Goal: Find specific page/section: Find specific page/section

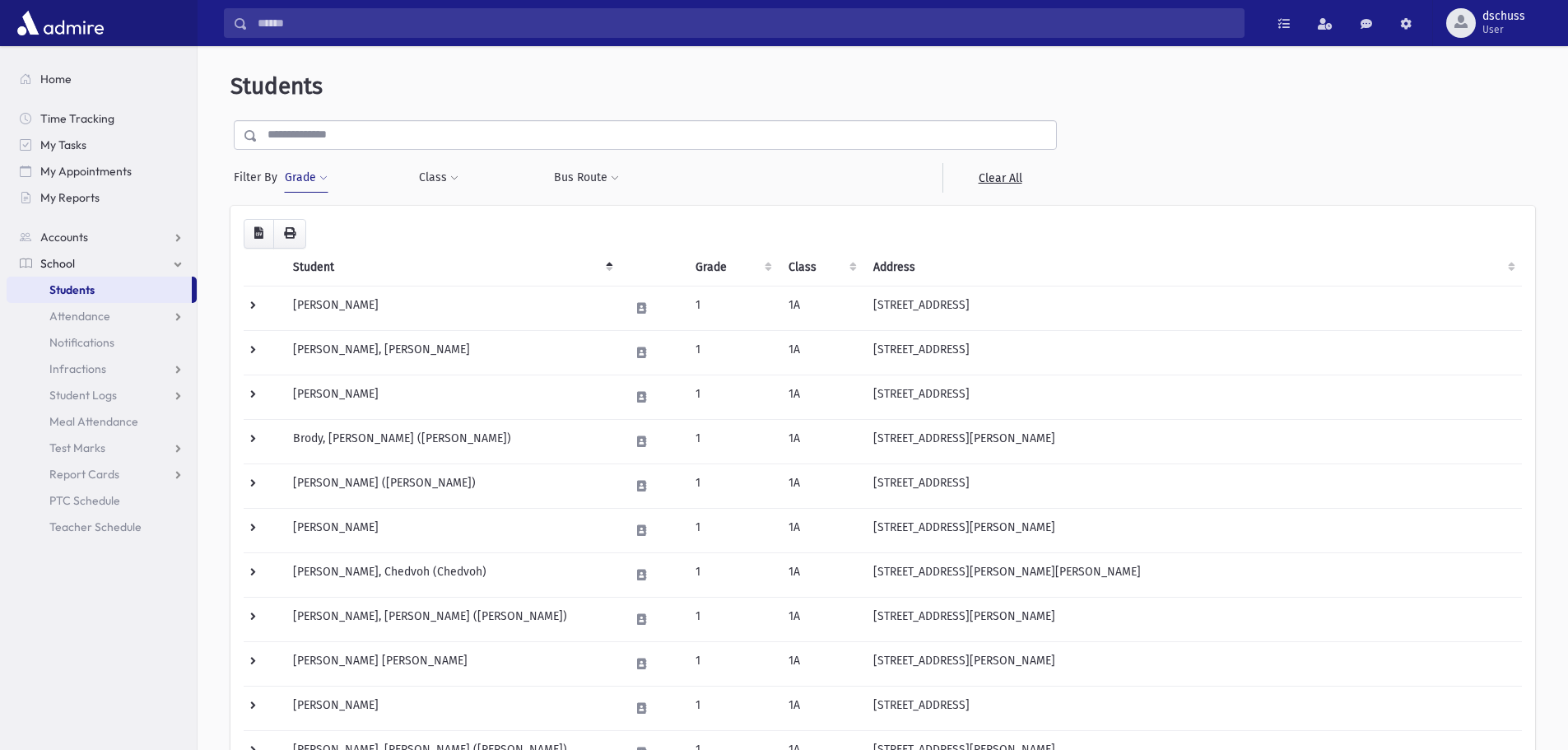
click at [299, 180] on button "Grade" at bounding box center [305, 177] width 44 height 30
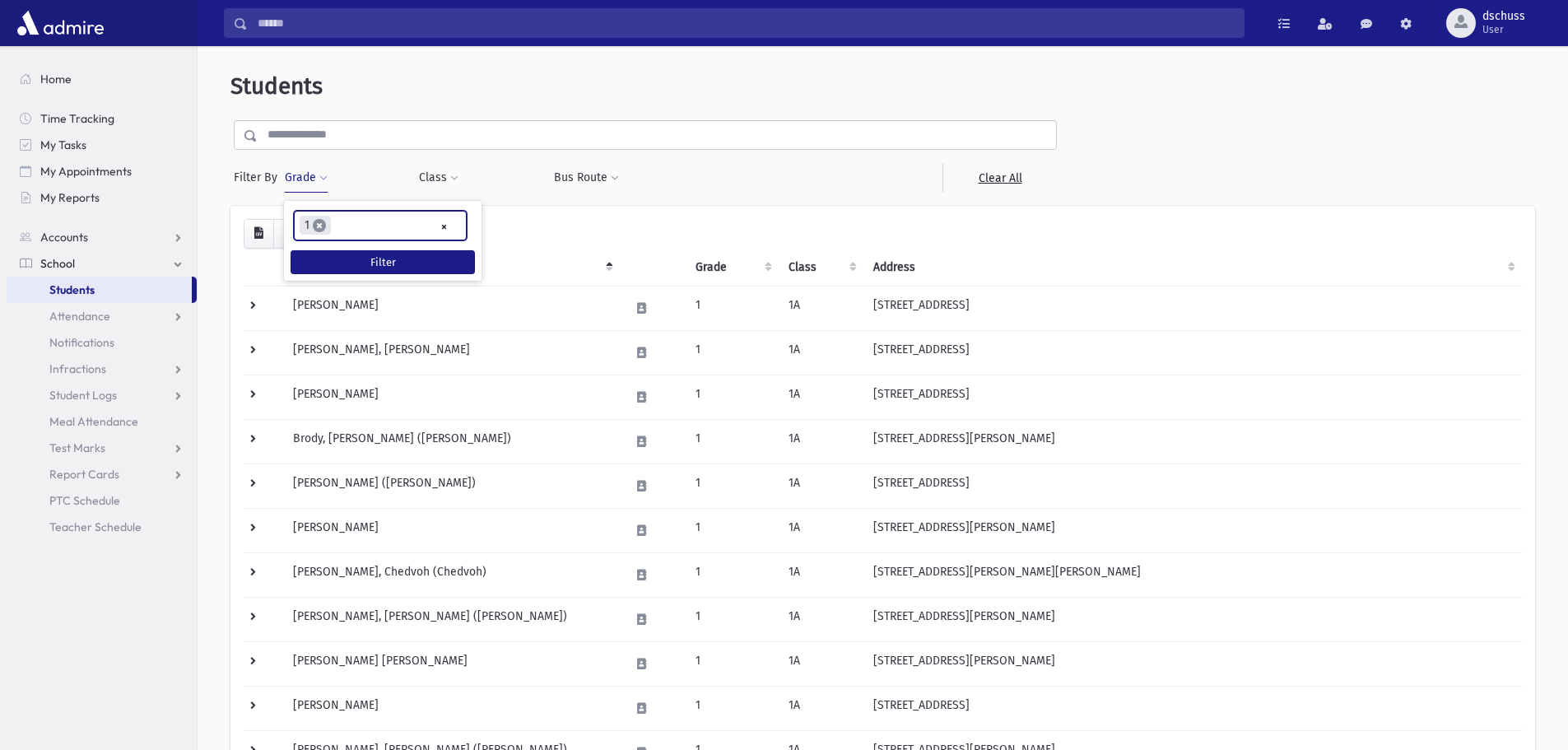
click at [318, 226] on span "×" at bounding box center [319, 225] width 14 height 14
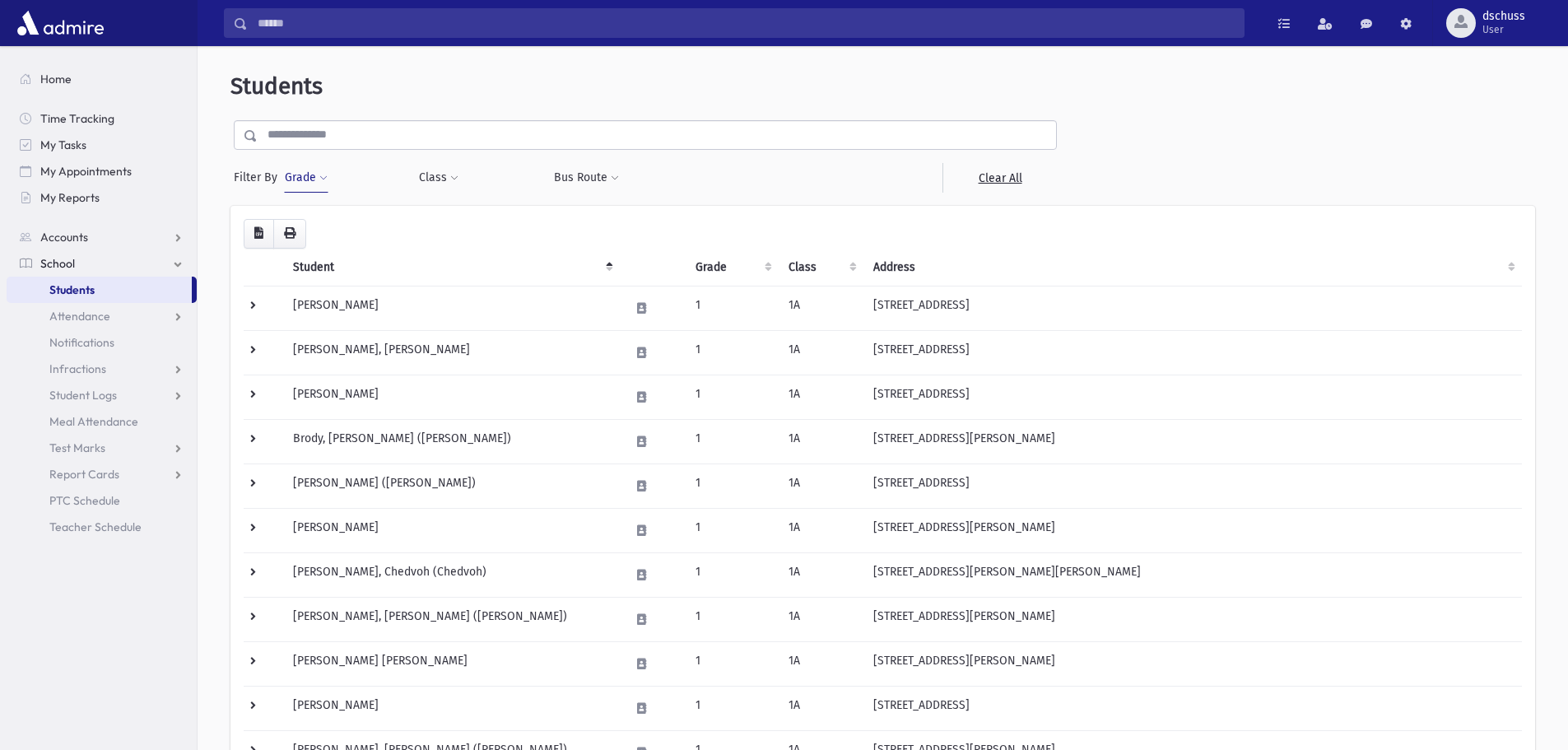
click at [296, 174] on button "Grade" at bounding box center [305, 177] width 44 height 30
click at [330, 256] on button "Filter" at bounding box center [383, 262] width 184 height 23
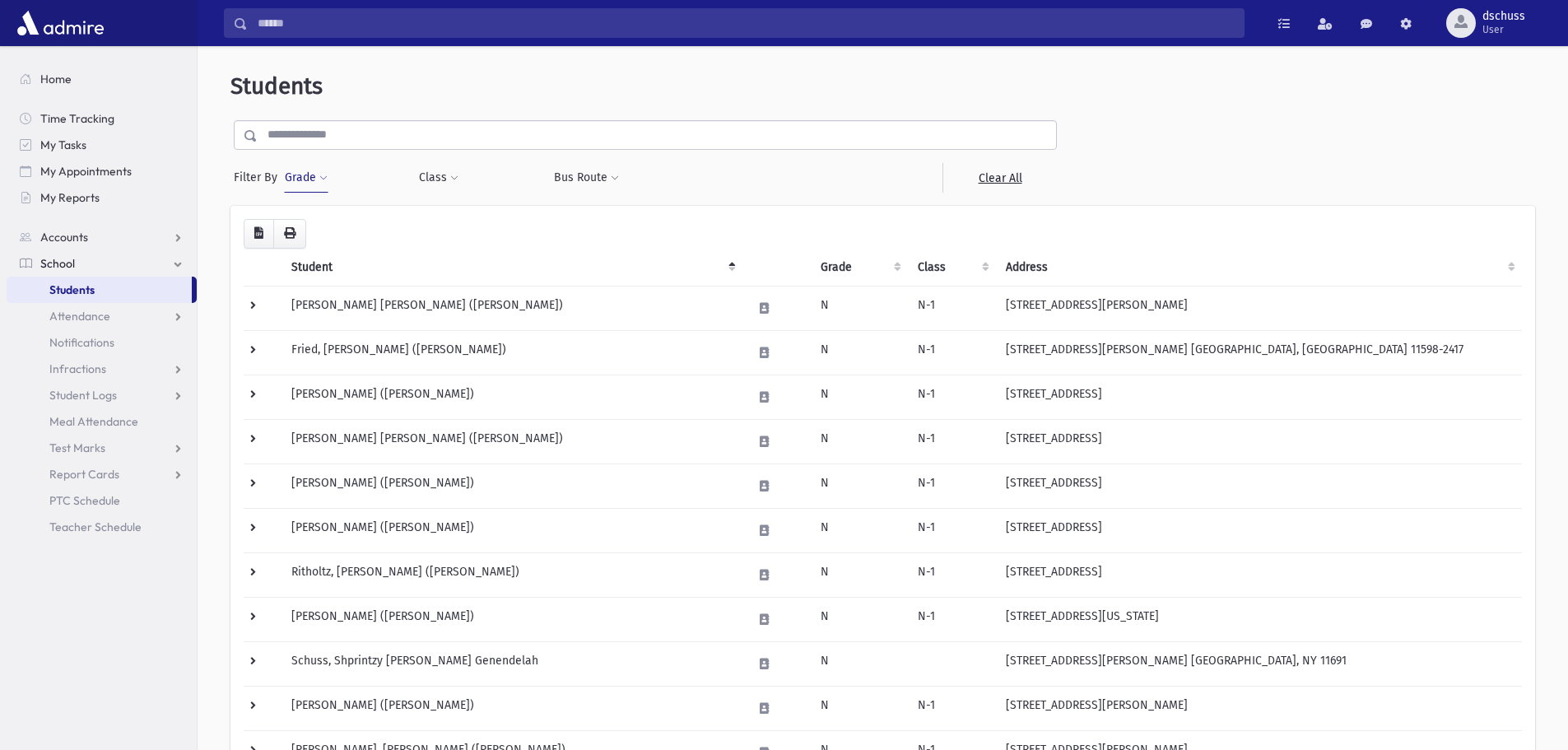
click at [306, 177] on button "Grade" at bounding box center [305, 177] width 44 height 30
click at [324, 225] on span "×" at bounding box center [322, 225] width 14 height 14
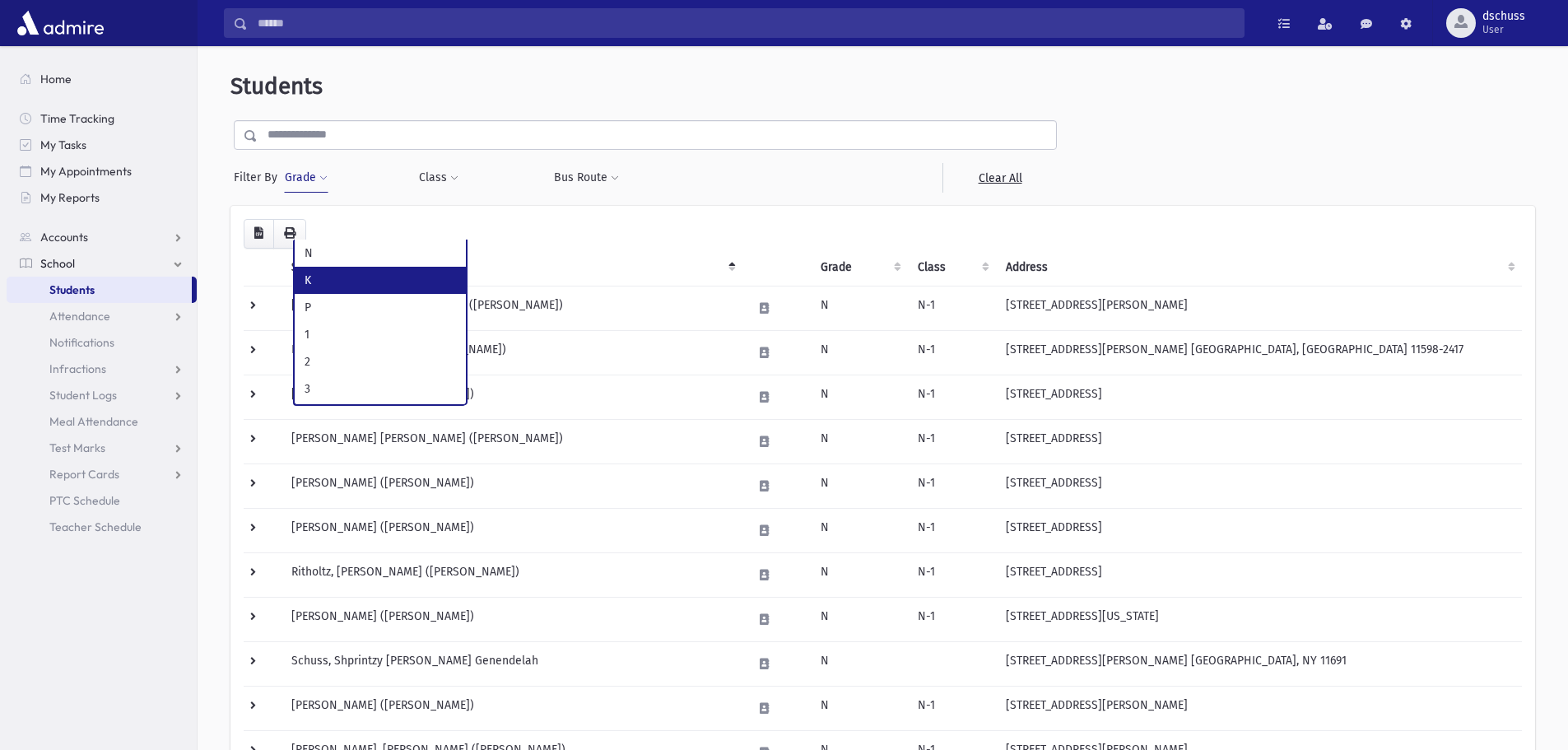
select select "*"
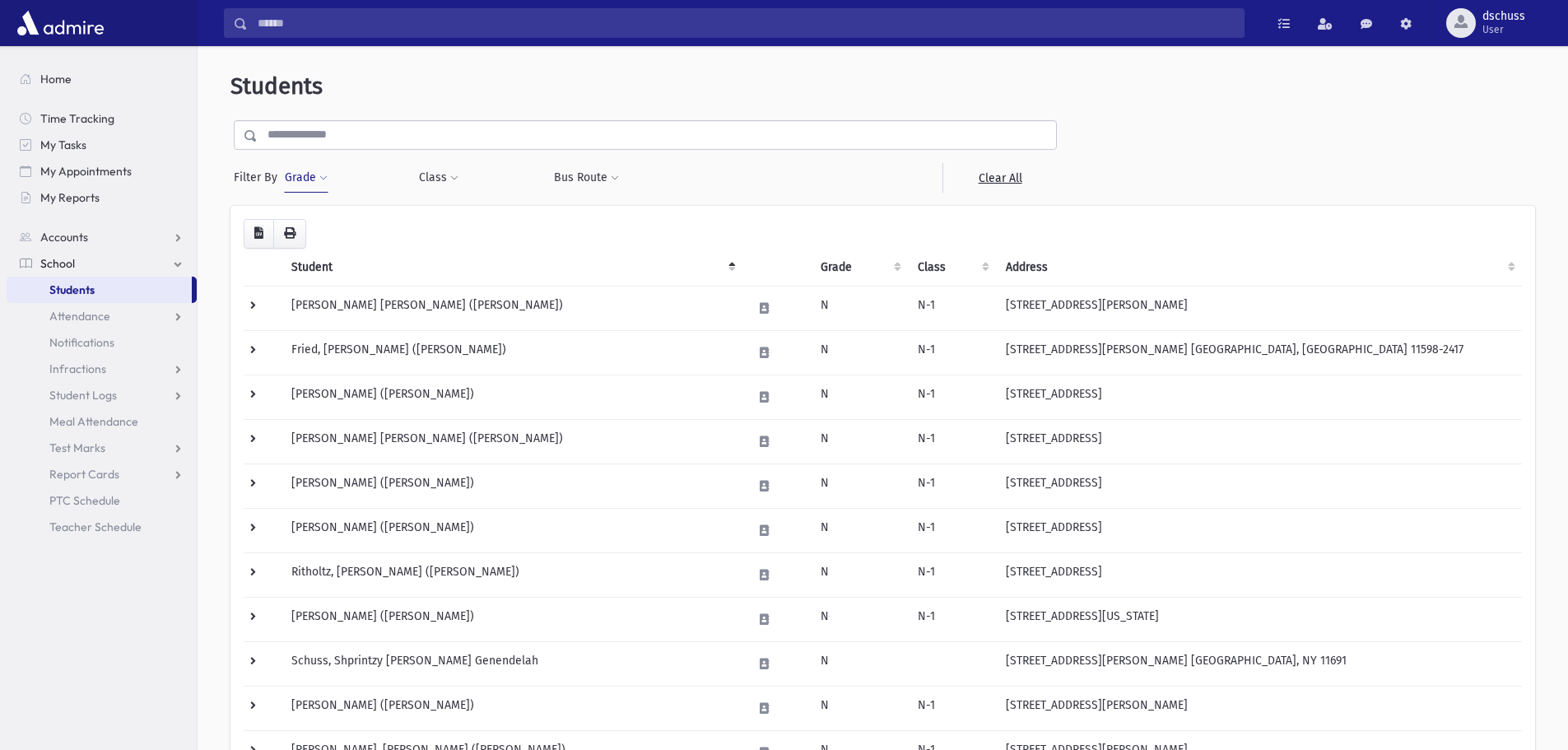
click at [306, 181] on button "Grade" at bounding box center [305, 177] width 44 height 30
click at [334, 260] on button "Filter" at bounding box center [383, 262] width 184 height 23
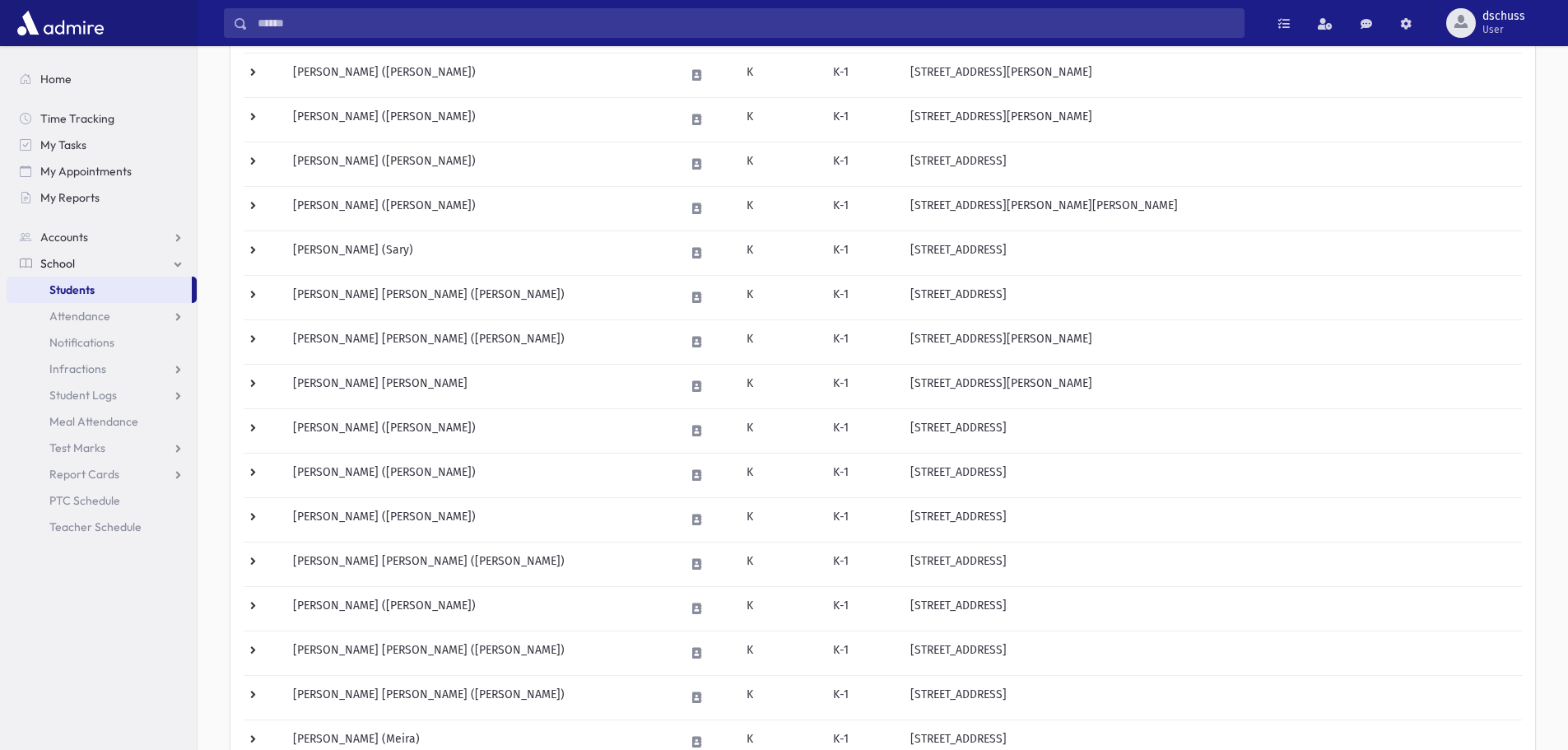
scroll to position [699, 0]
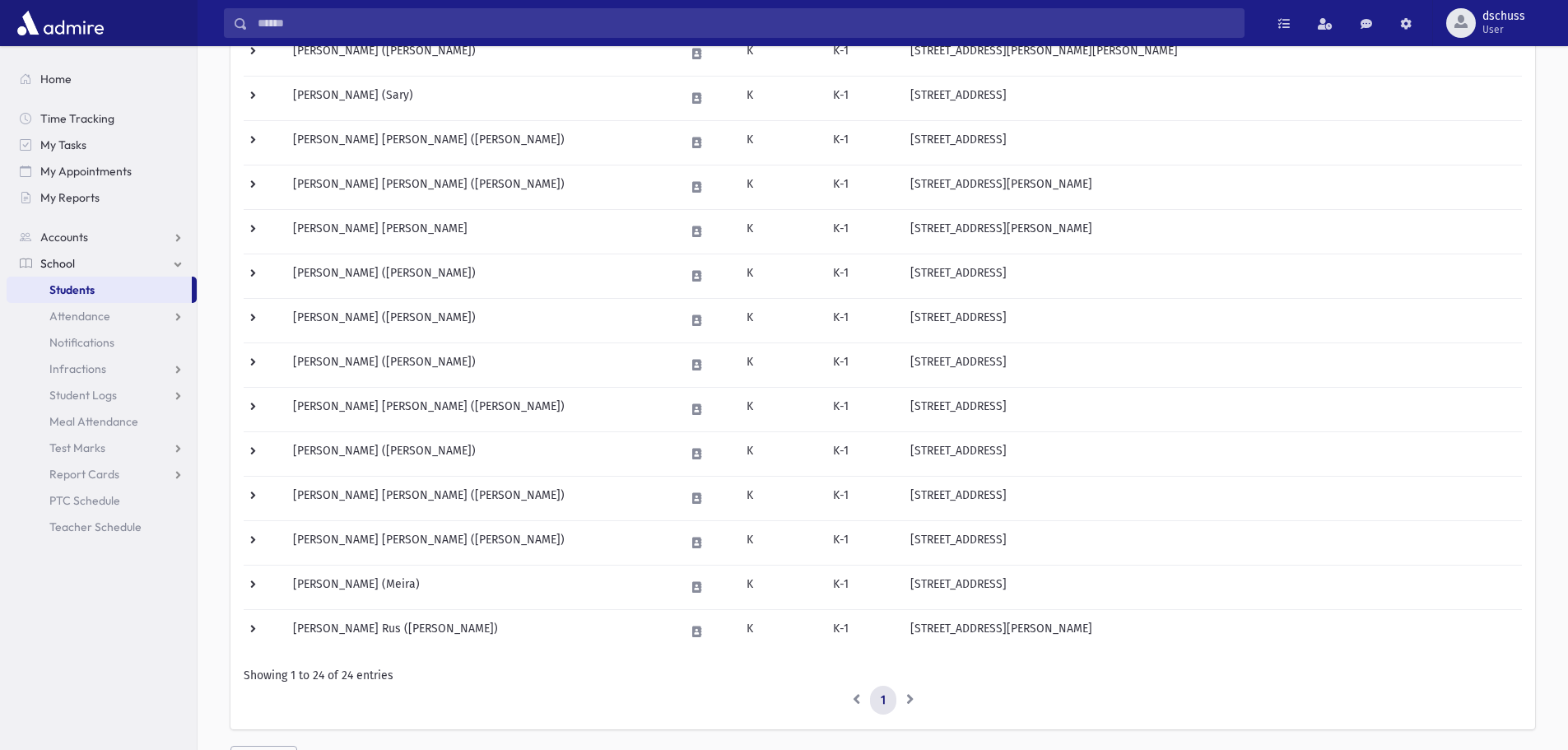
click at [907, 694] on li at bounding box center [910, 700] width 28 height 30
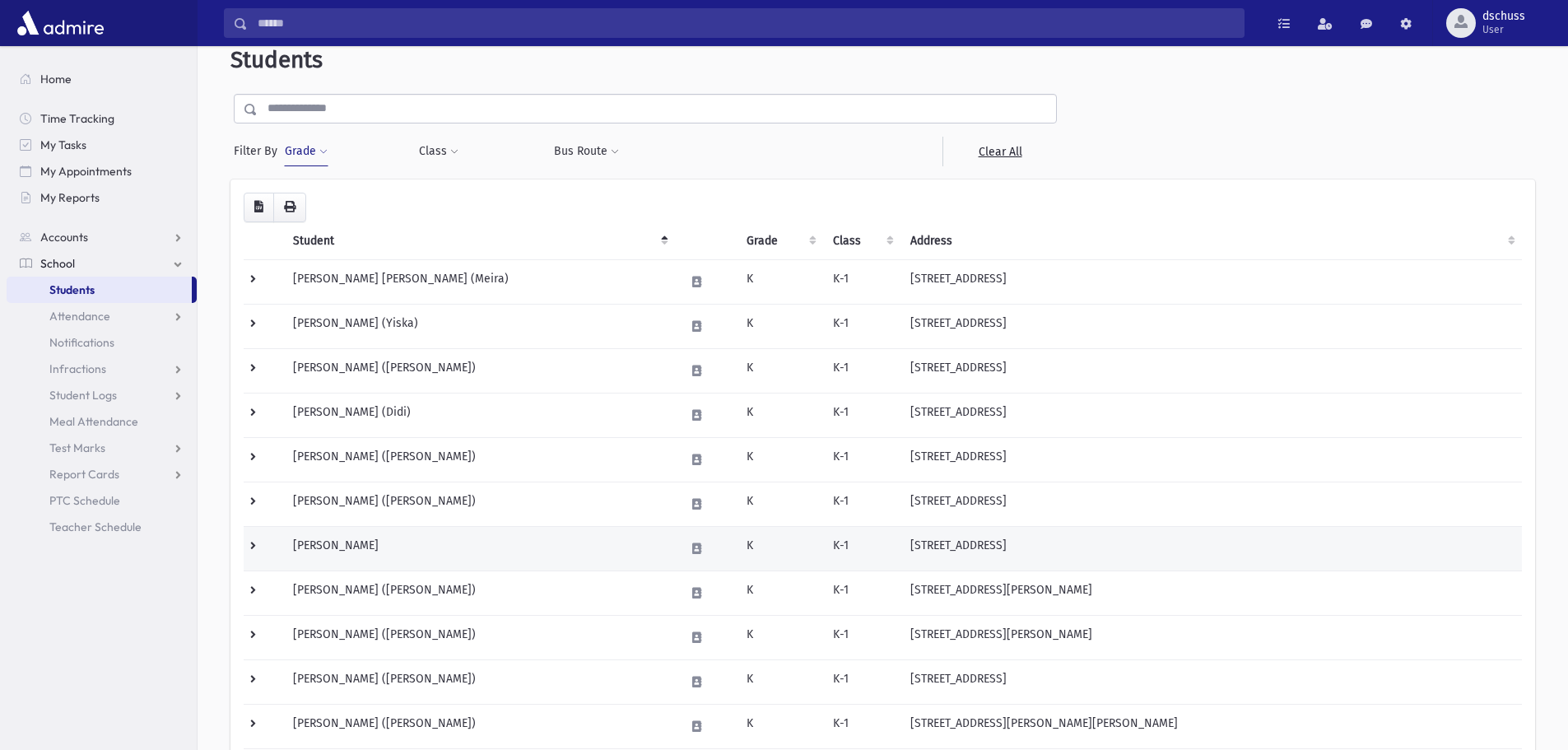
scroll to position [0, 0]
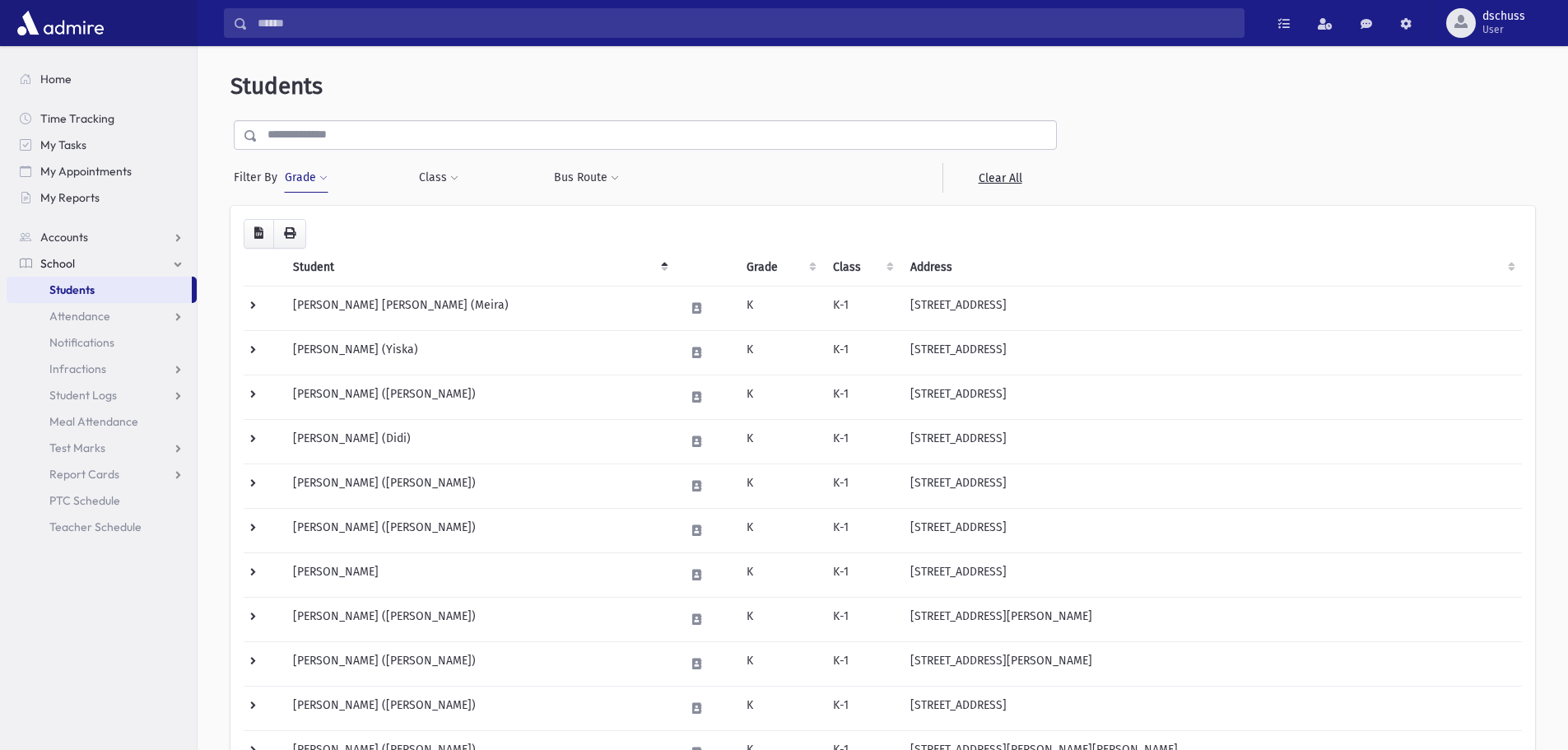
click at [311, 188] on button "Grade" at bounding box center [305, 177] width 44 height 30
click at [320, 226] on span "×" at bounding box center [321, 225] width 14 height 14
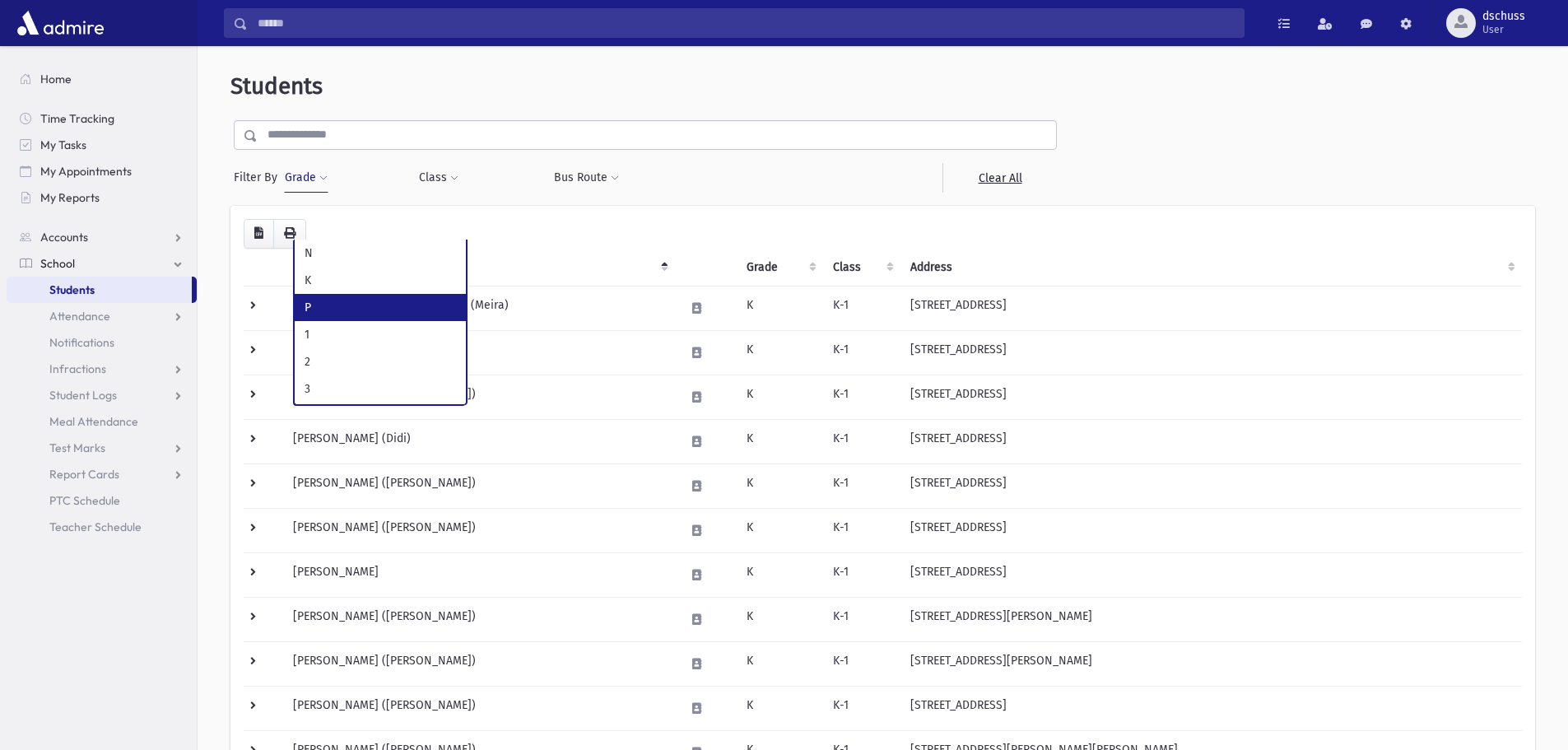
select select "*"
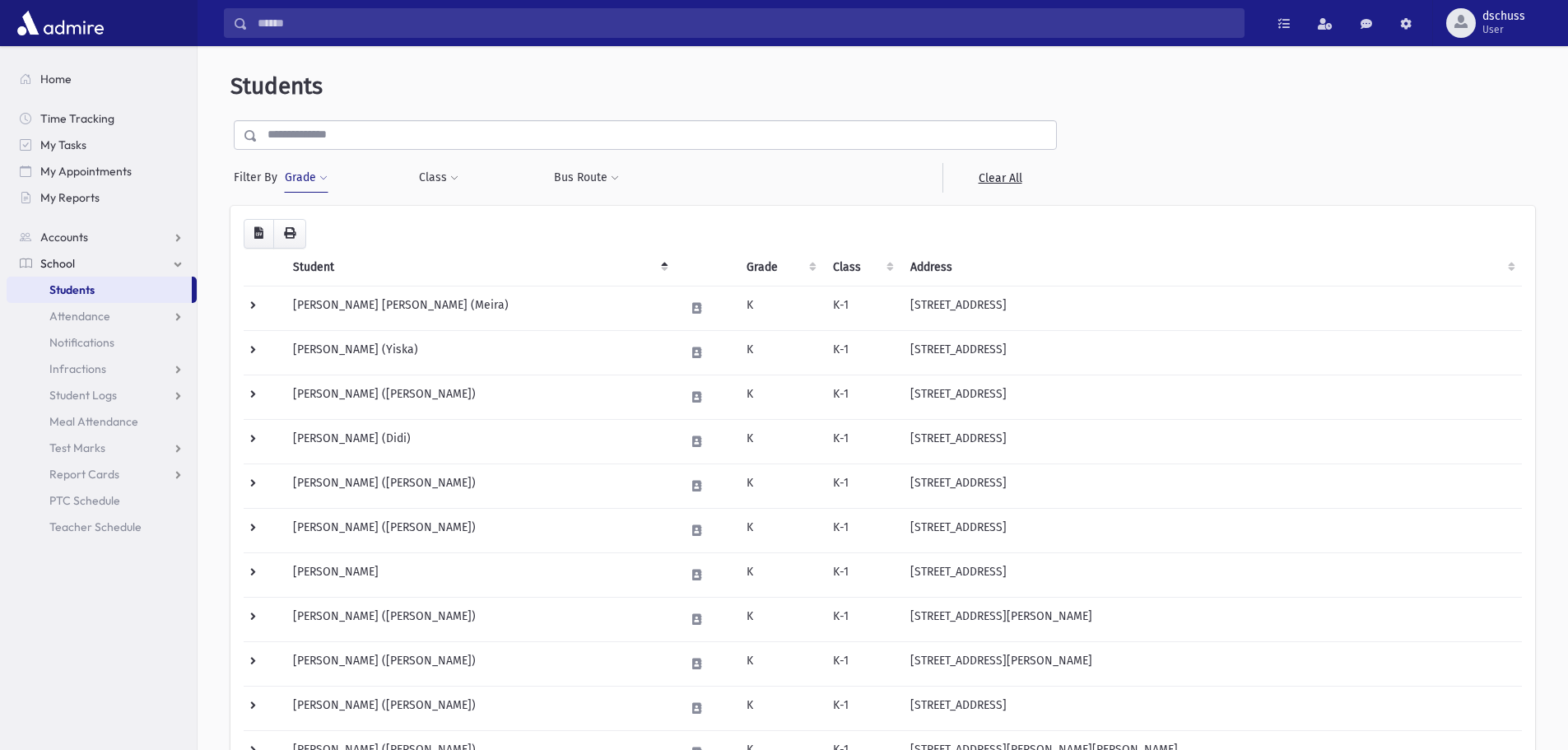
click at [315, 180] on button "Grade" at bounding box center [305, 177] width 44 height 30
click at [351, 256] on button "Filter" at bounding box center [383, 262] width 184 height 23
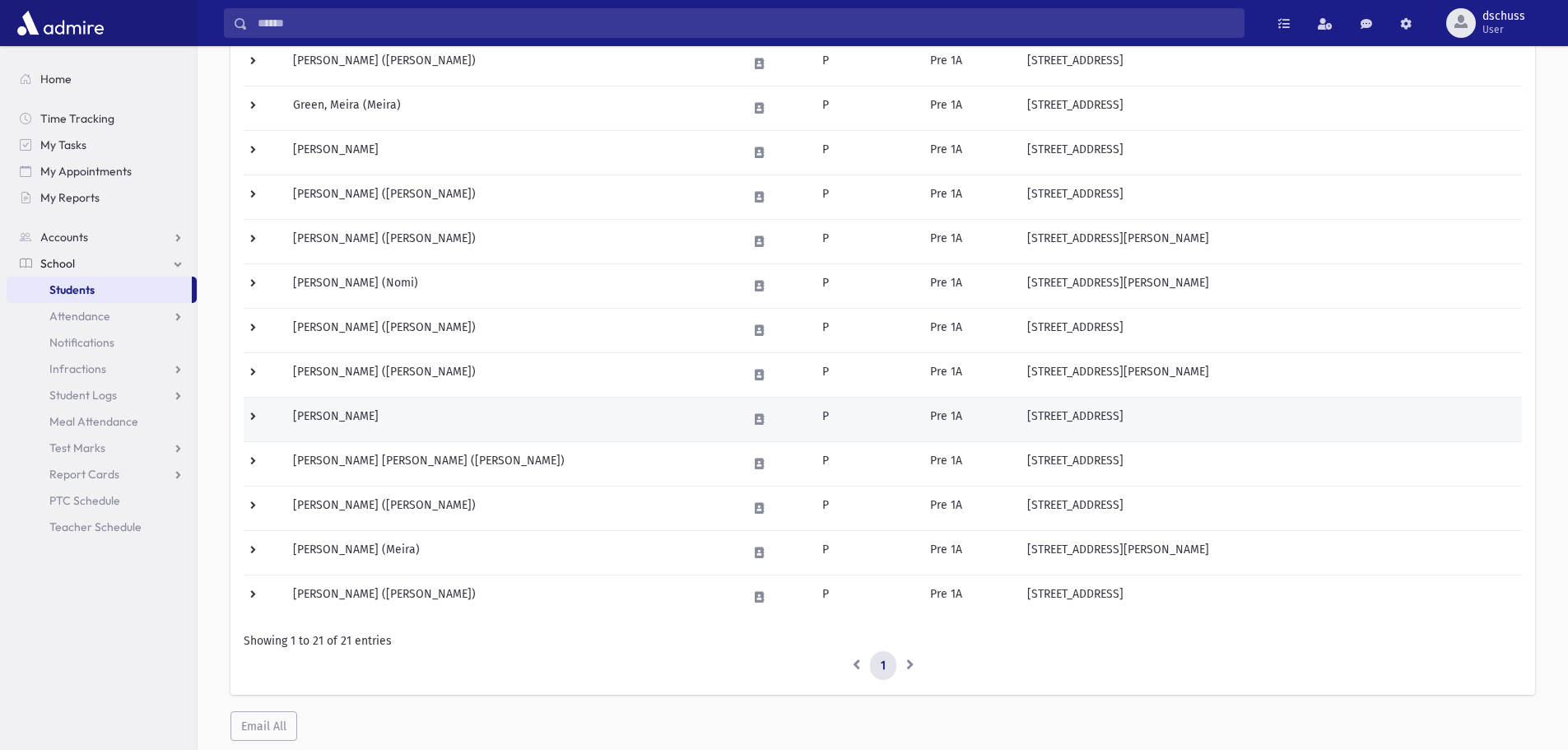
scroll to position [648, 0]
